Goal: Information Seeking & Learning: Learn about a topic

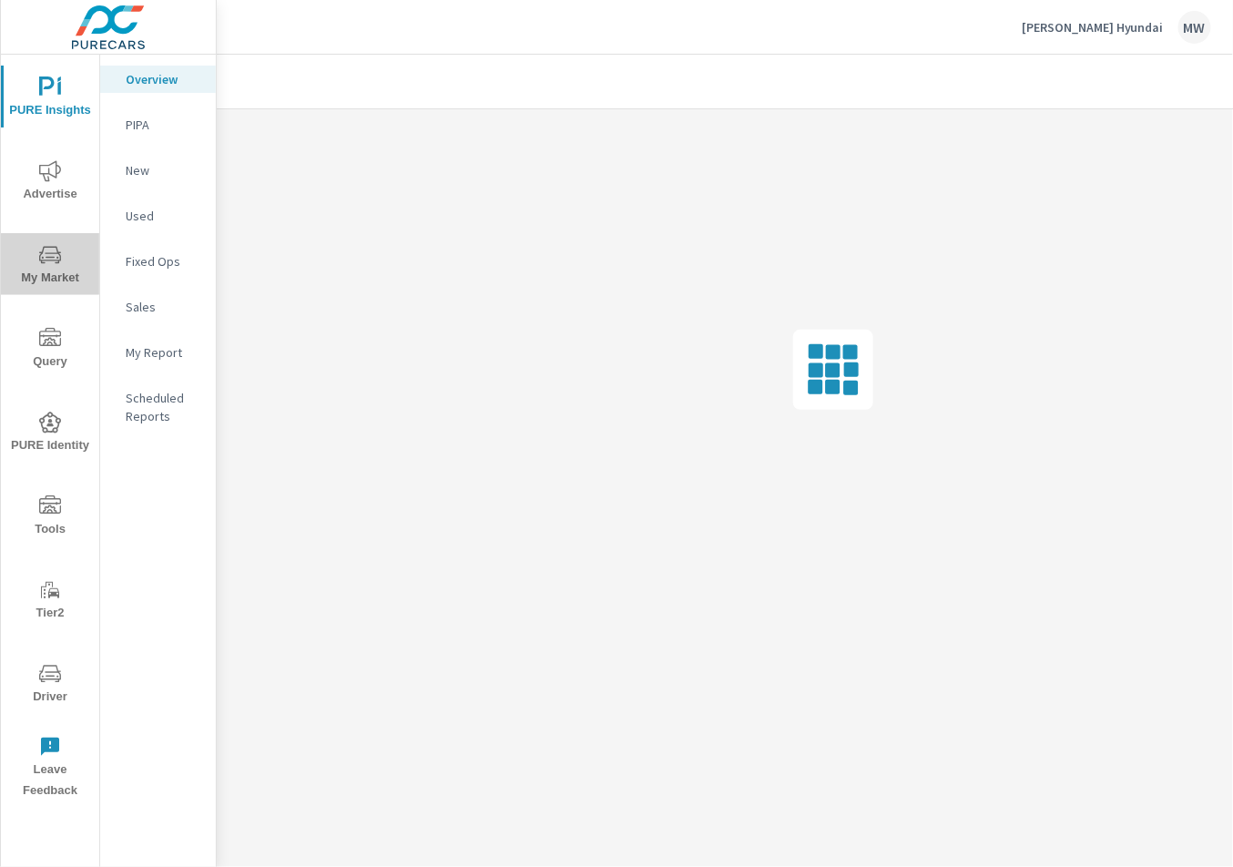
click at [60, 269] on span "My Market" at bounding box center [49, 266] width 87 height 45
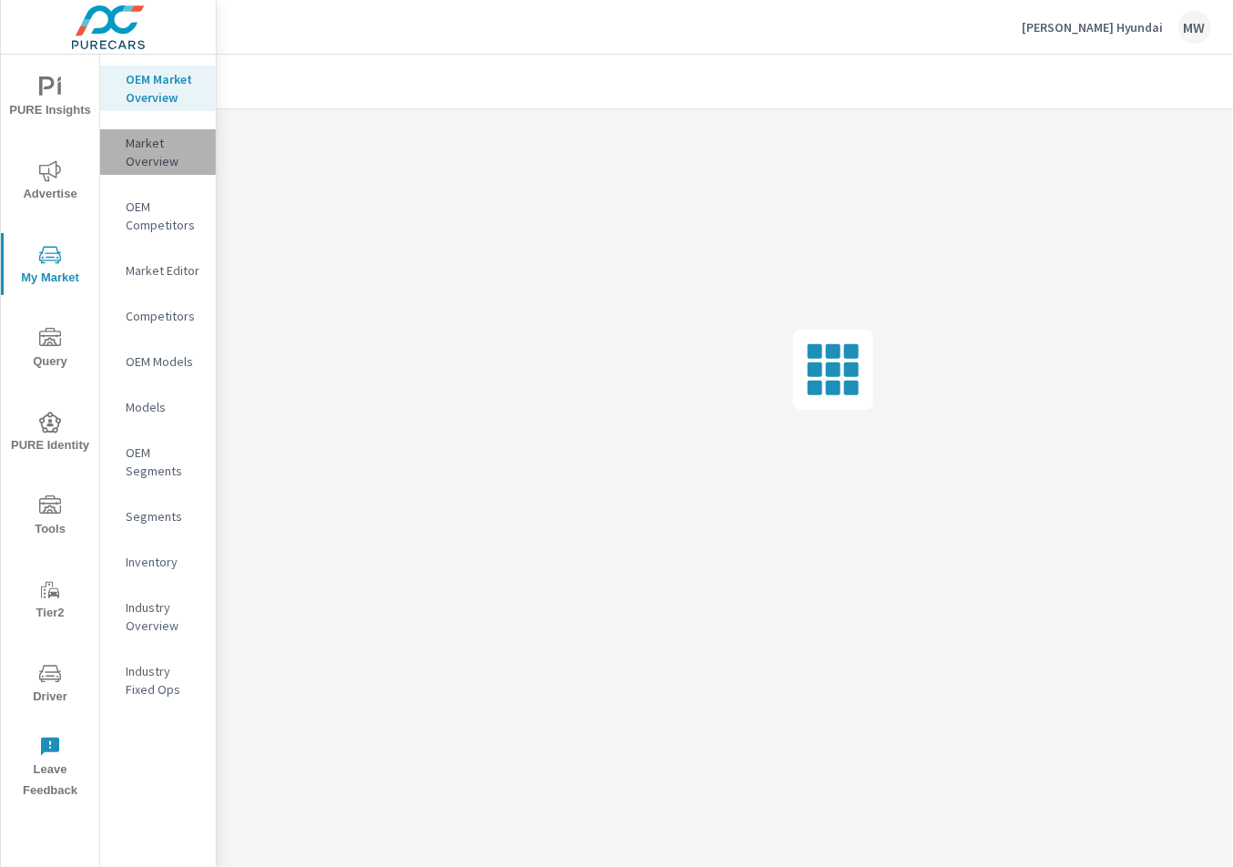
click at [136, 149] on p "Market Overview" at bounding box center [164, 152] width 76 height 36
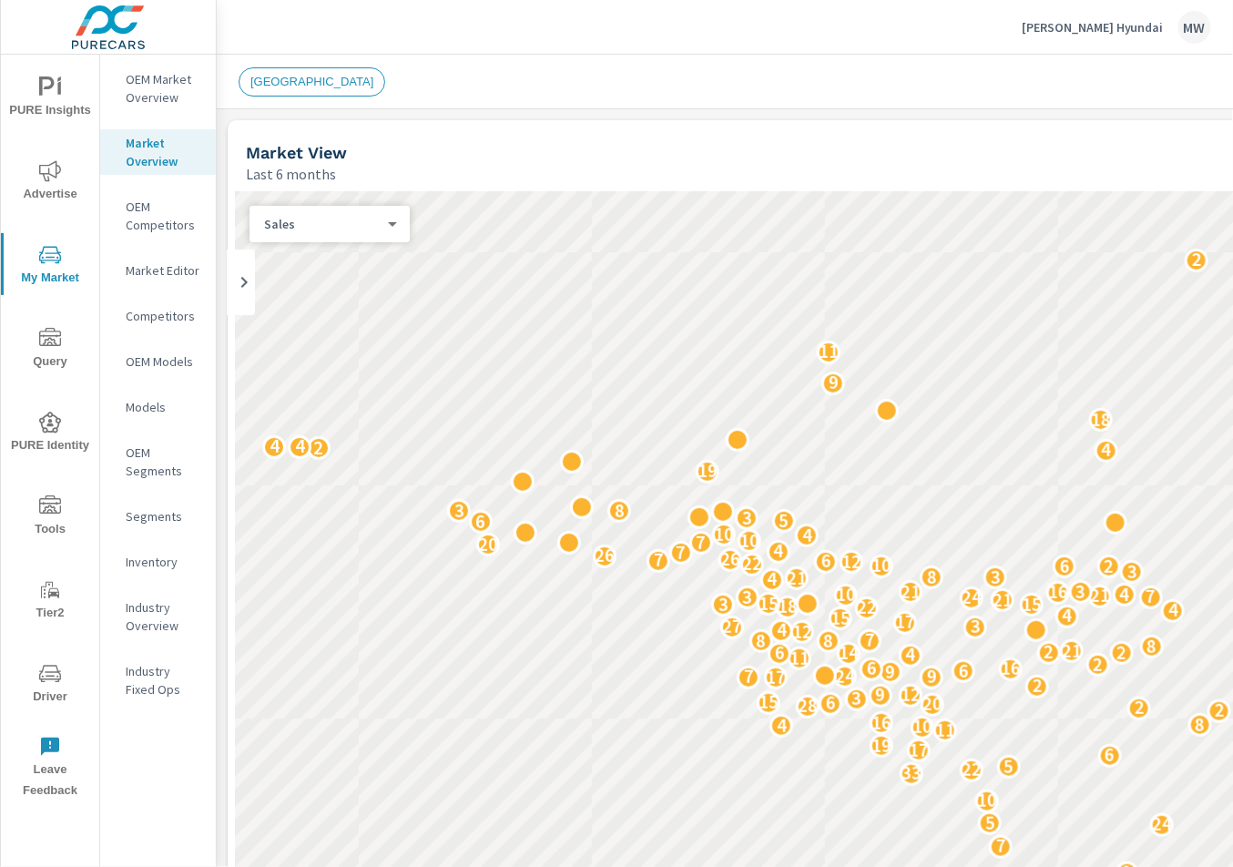
click at [170, 94] on p "OEM Market Overview" at bounding box center [164, 88] width 76 height 36
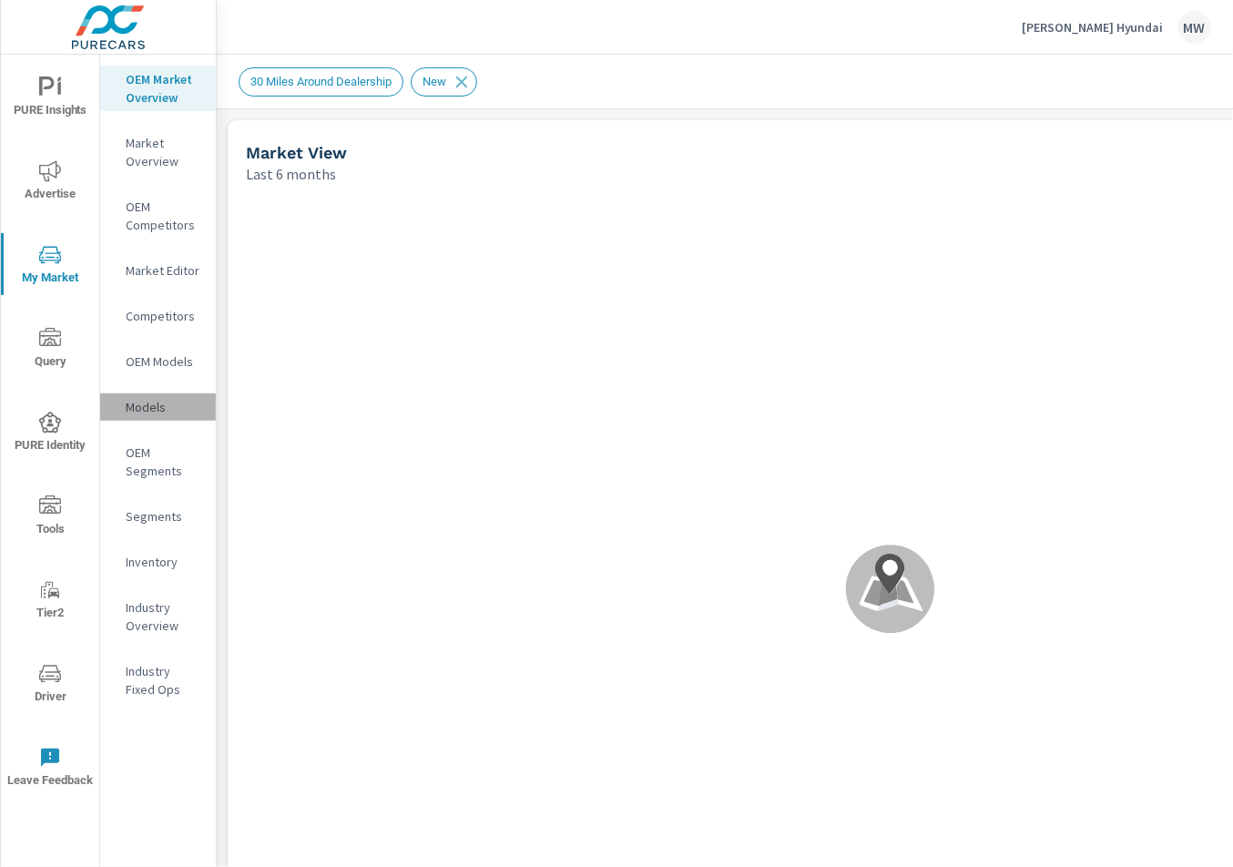
click at [129, 402] on p "Models" at bounding box center [164, 407] width 76 height 18
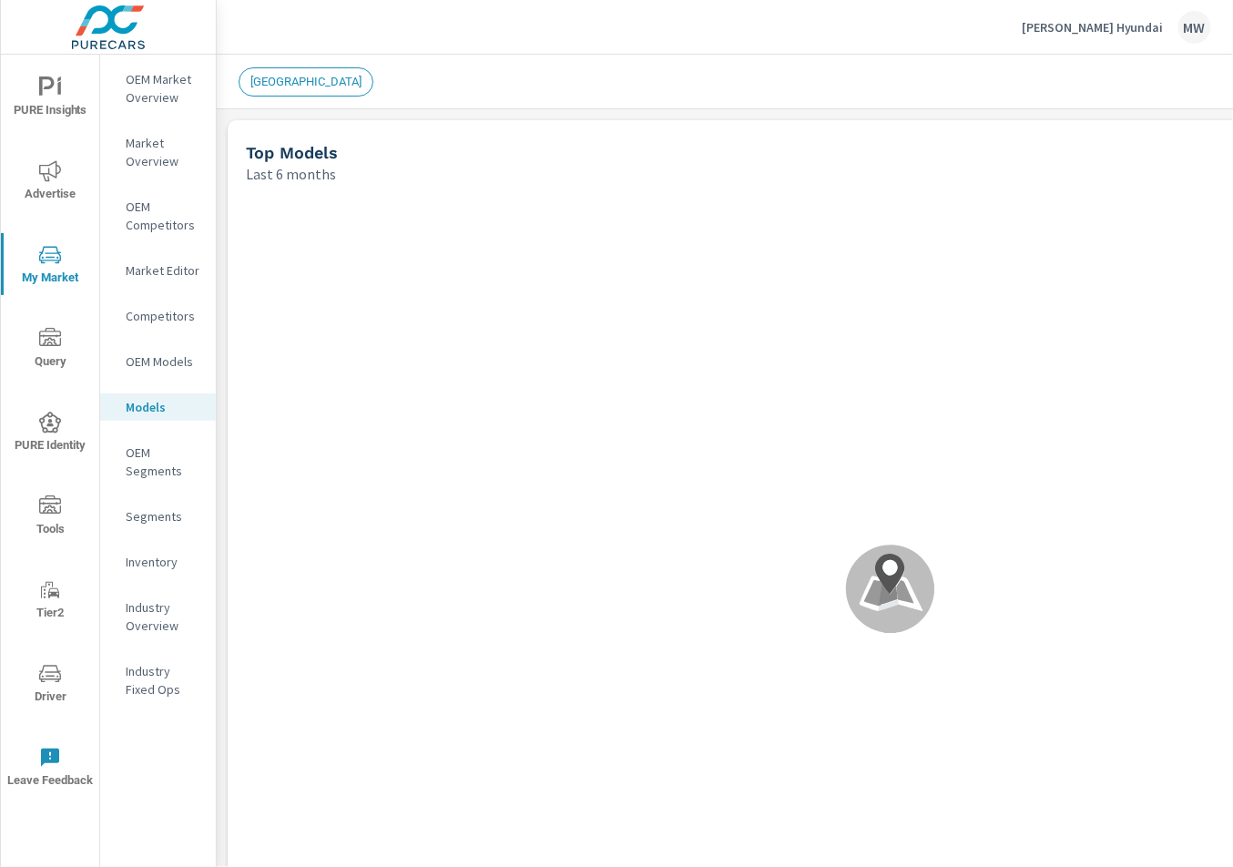
click at [167, 90] on p "OEM Market Overview" at bounding box center [164, 88] width 76 height 36
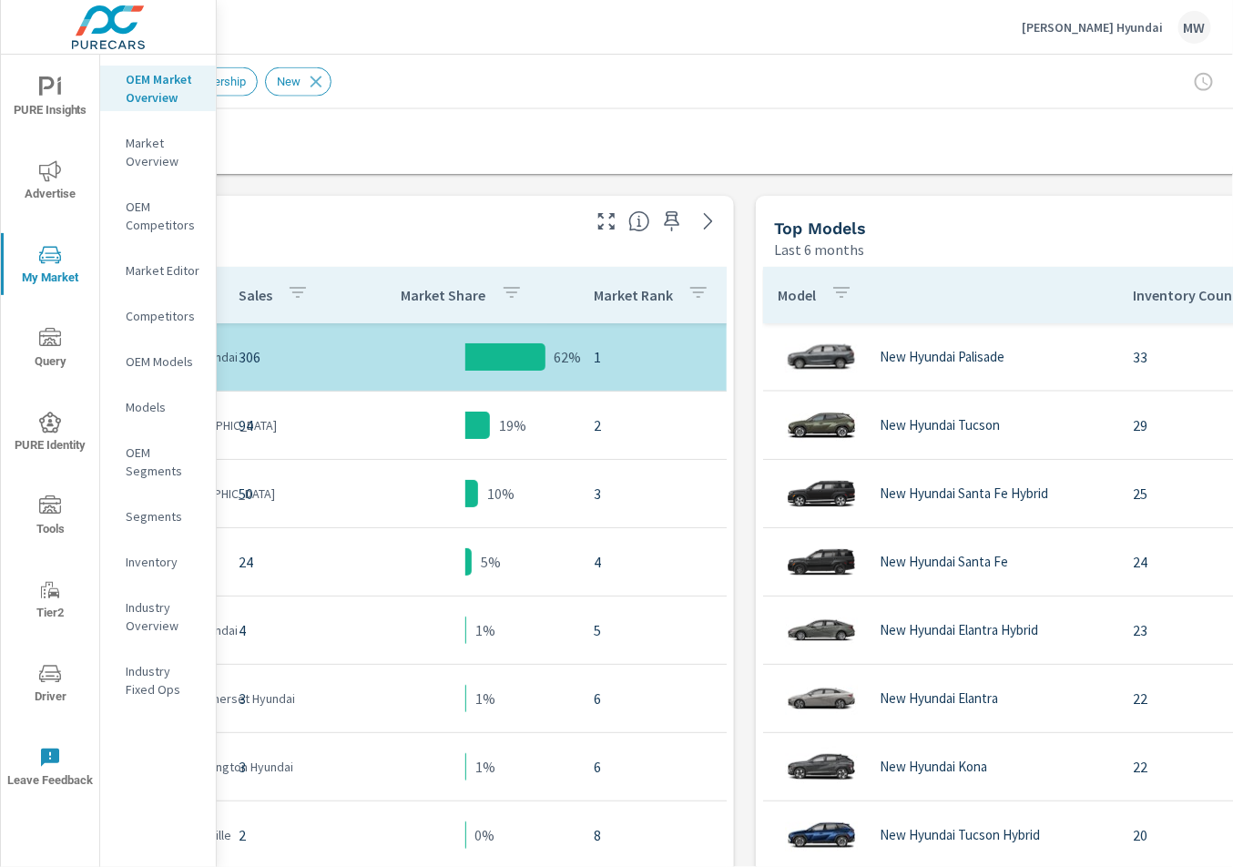
scroll to position [820, 330]
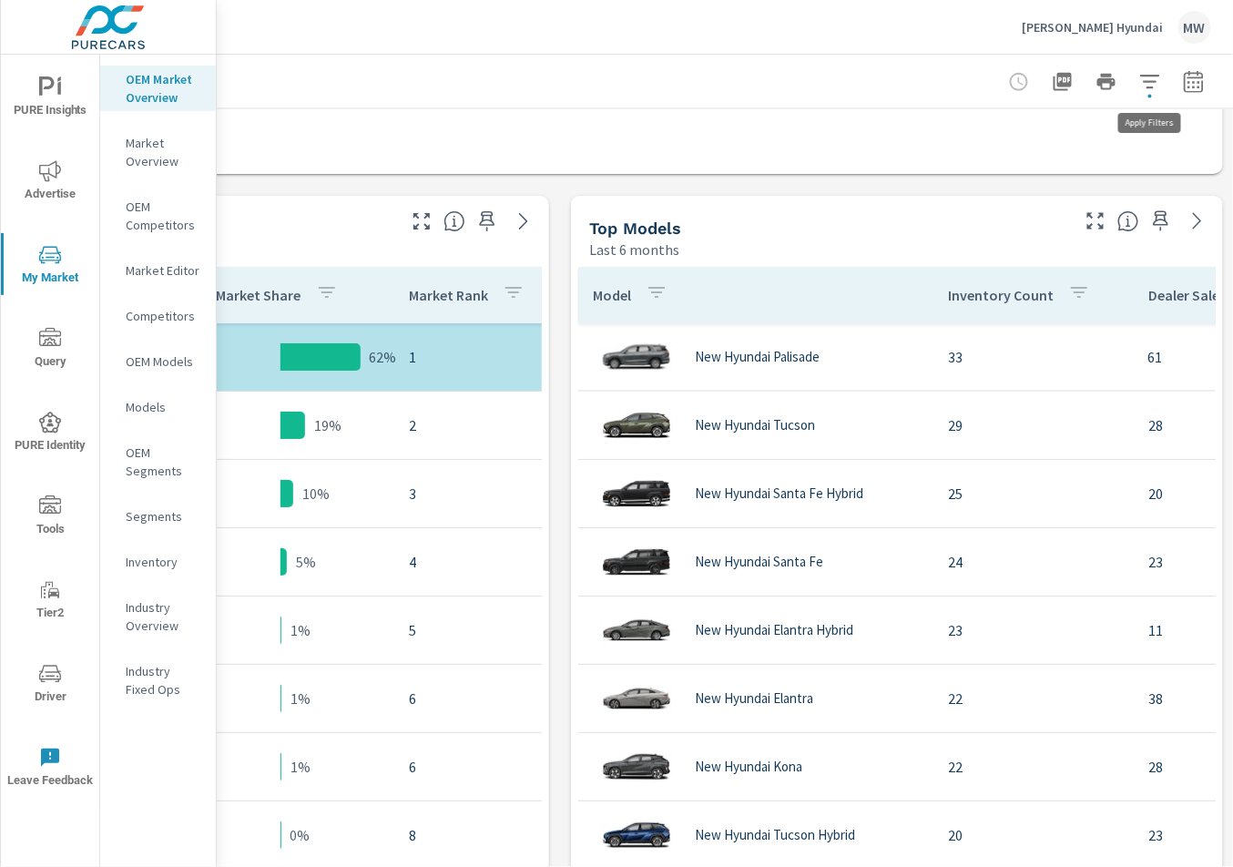
click at [1152, 83] on icon "button" at bounding box center [1150, 82] width 22 height 22
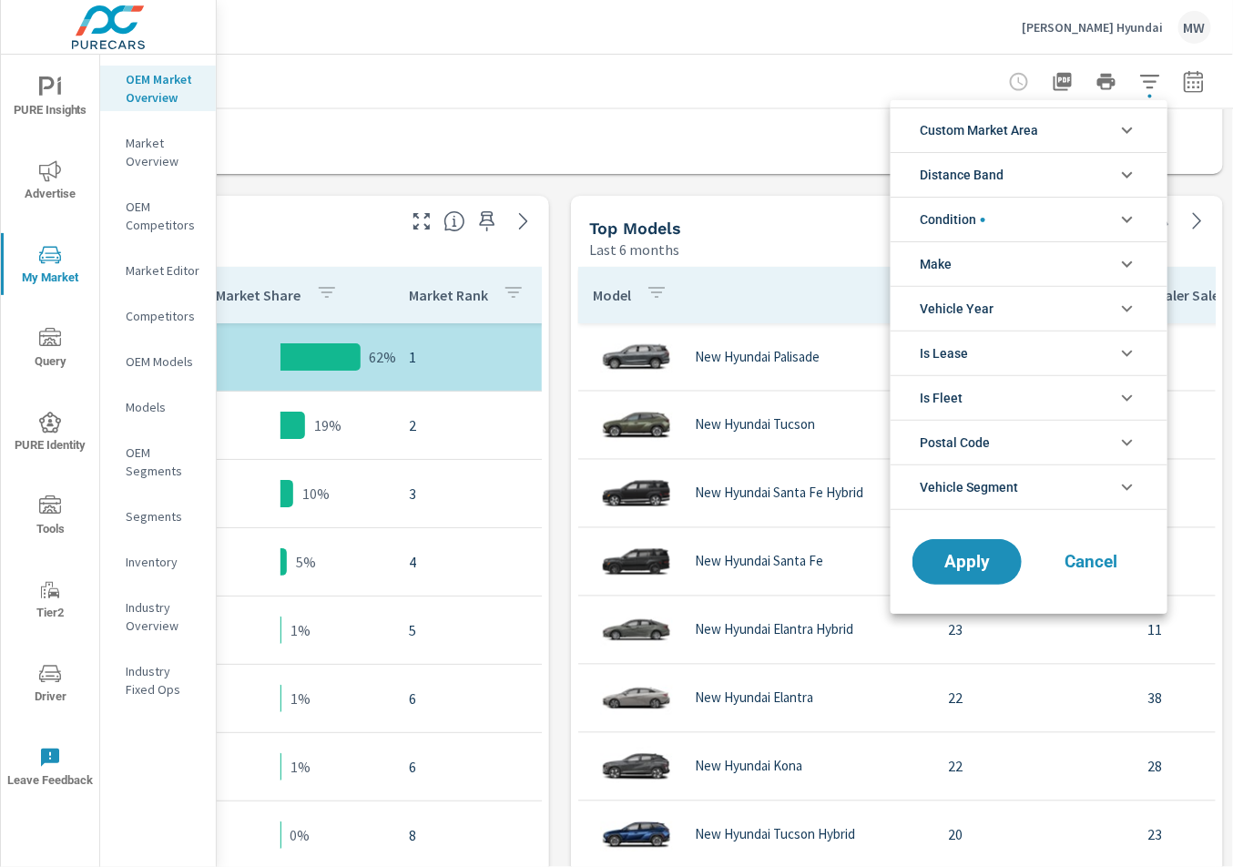
click at [1152, 83] on div at bounding box center [616, 433] width 1233 height 867
